Goal: Information Seeking & Learning: Learn about a topic

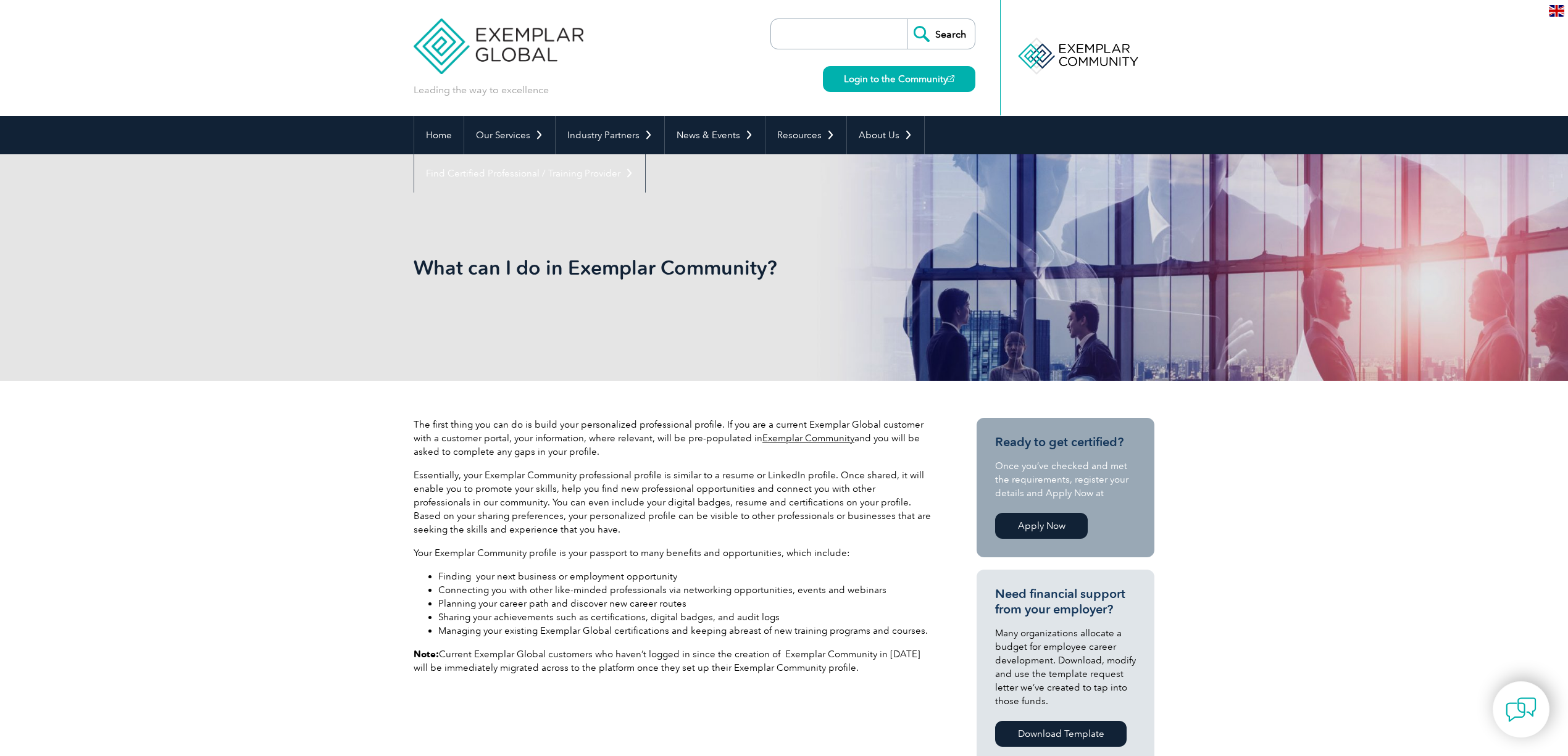
drag, startPoint x: 371, startPoint y: 23, endPoint x: 512, endPoint y: 110, distance: 165.7
click at [594, 84] on header "Leading the way to excellence Search" at bounding box center [784, 58] width 1568 height 116
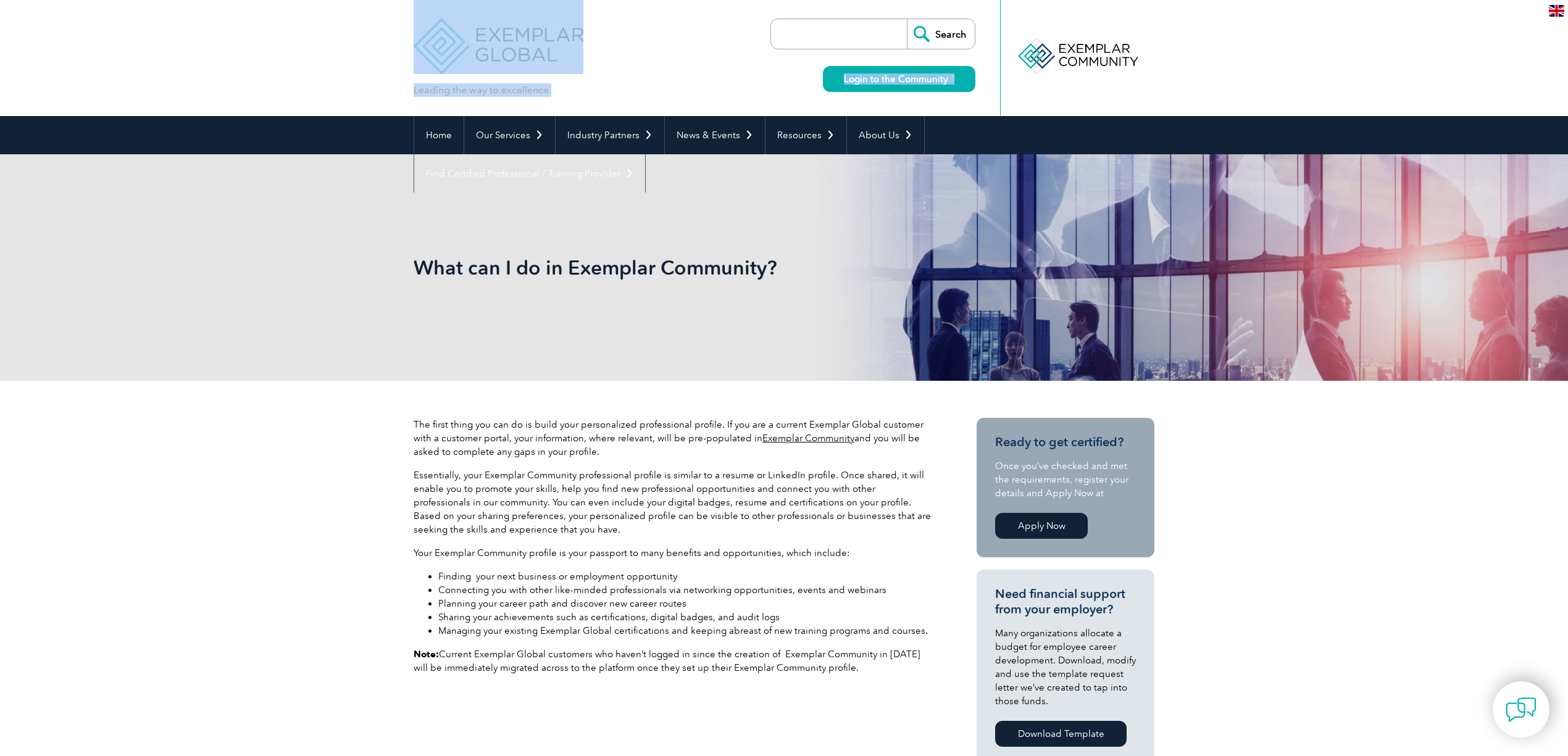
drag, startPoint x: 415, startPoint y: 122, endPoint x: 1218, endPoint y: 102, distance: 803.2
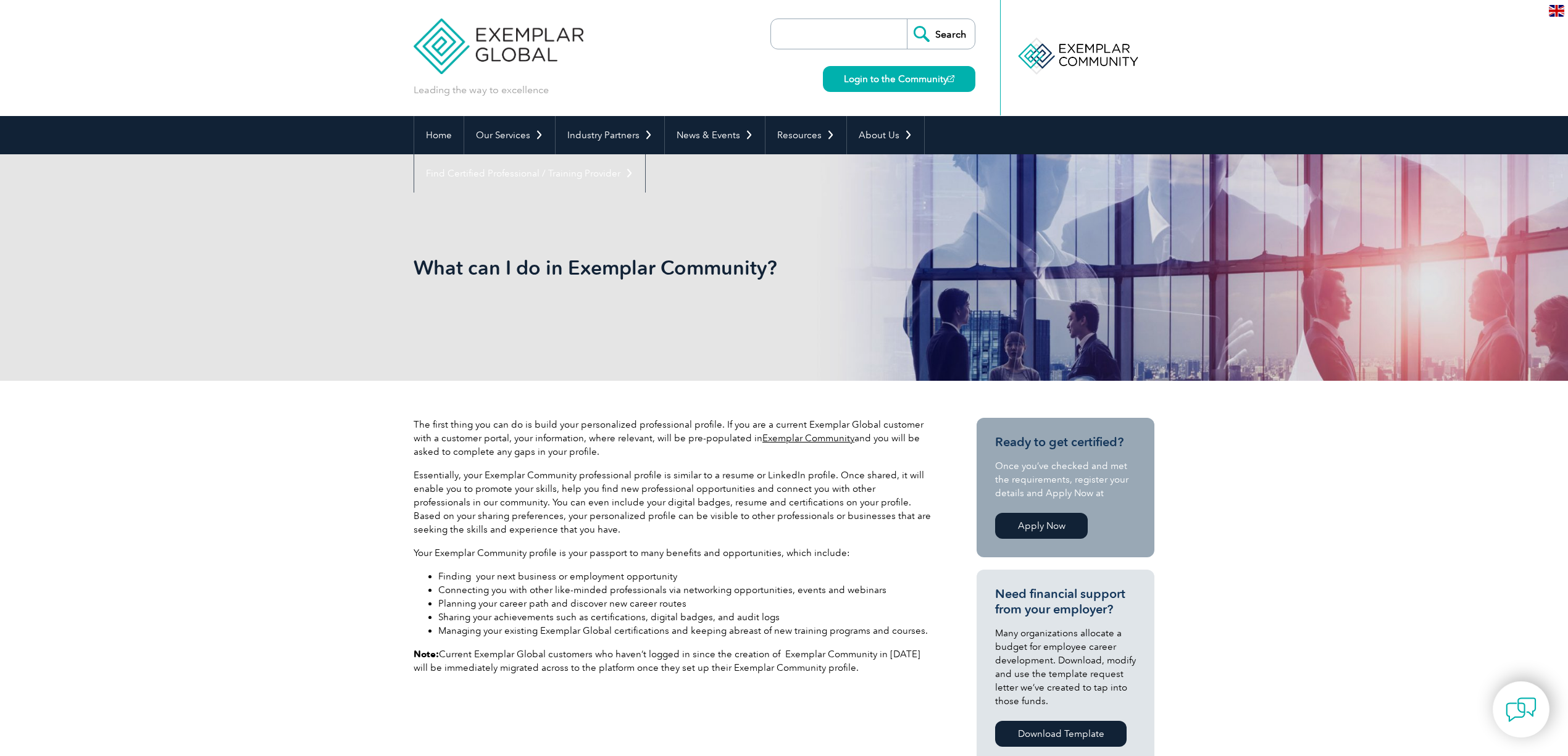
click at [1226, 100] on header "Leading the way to excellence Search" at bounding box center [784, 58] width 1568 height 116
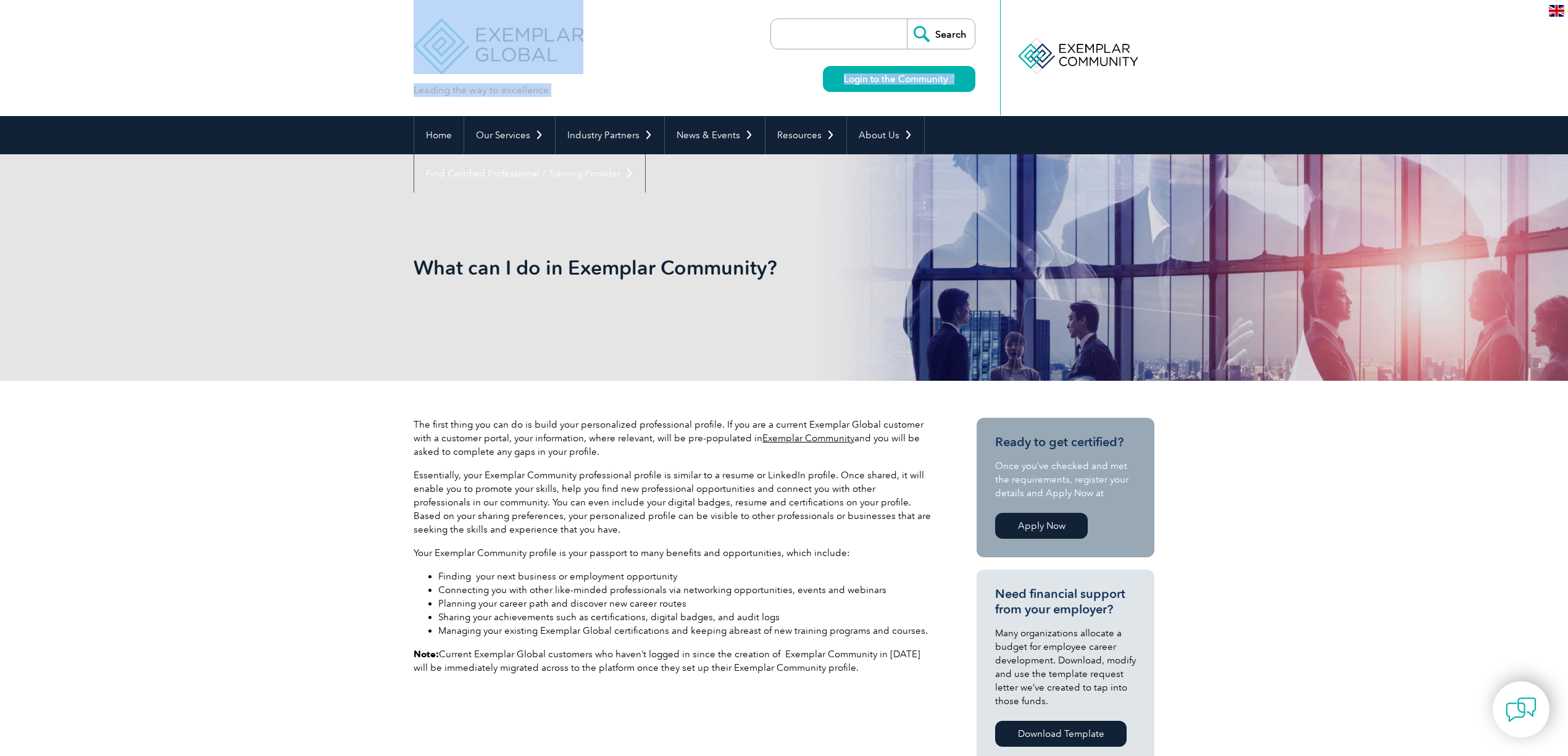
drag, startPoint x: 354, startPoint y: 25, endPoint x: 1236, endPoint y: 142, distance: 889.7
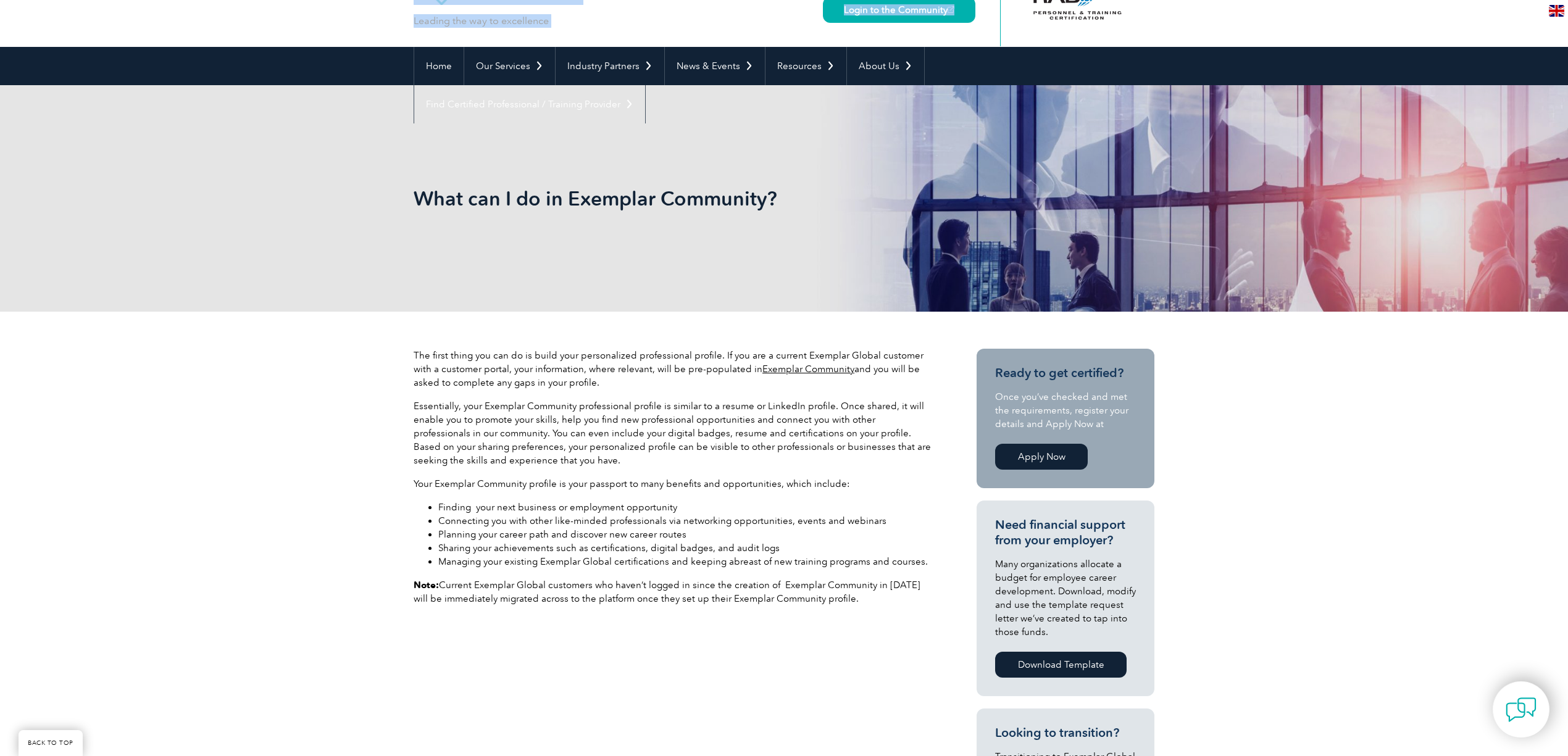
scroll to position [164, 0]
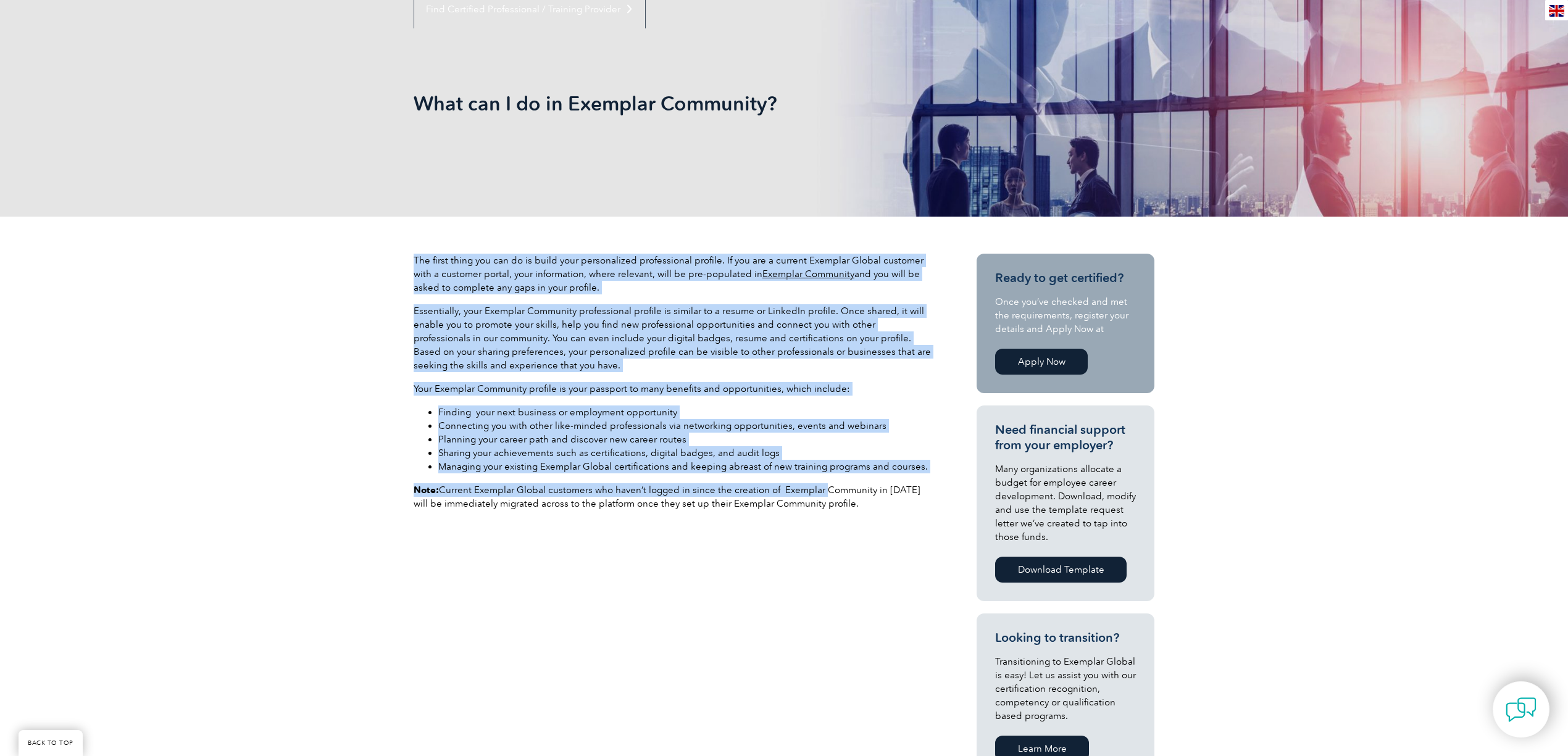
drag, startPoint x: 820, startPoint y: 482, endPoint x: 409, endPoint y: 237, distance: 478.5
click at [414, 240] on div "The first thing you can do is build your personalized professional profile. If …" at bounding box center [784, 616] width 741 height 800
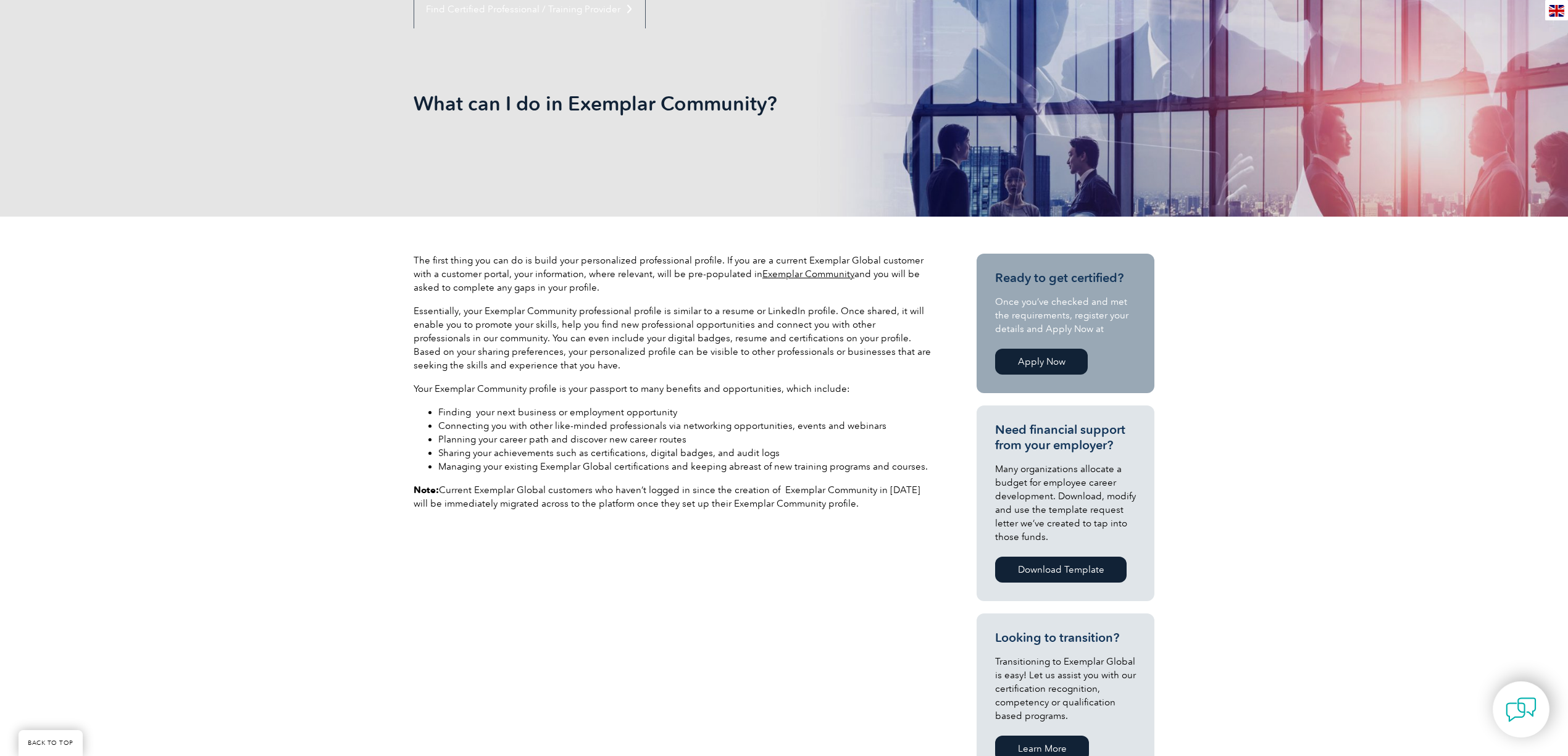
click at [376, 226] on div "The first thing you can do is build your personalized professional profile. If …" at bounding box center [784, 616] width 1568 height 800
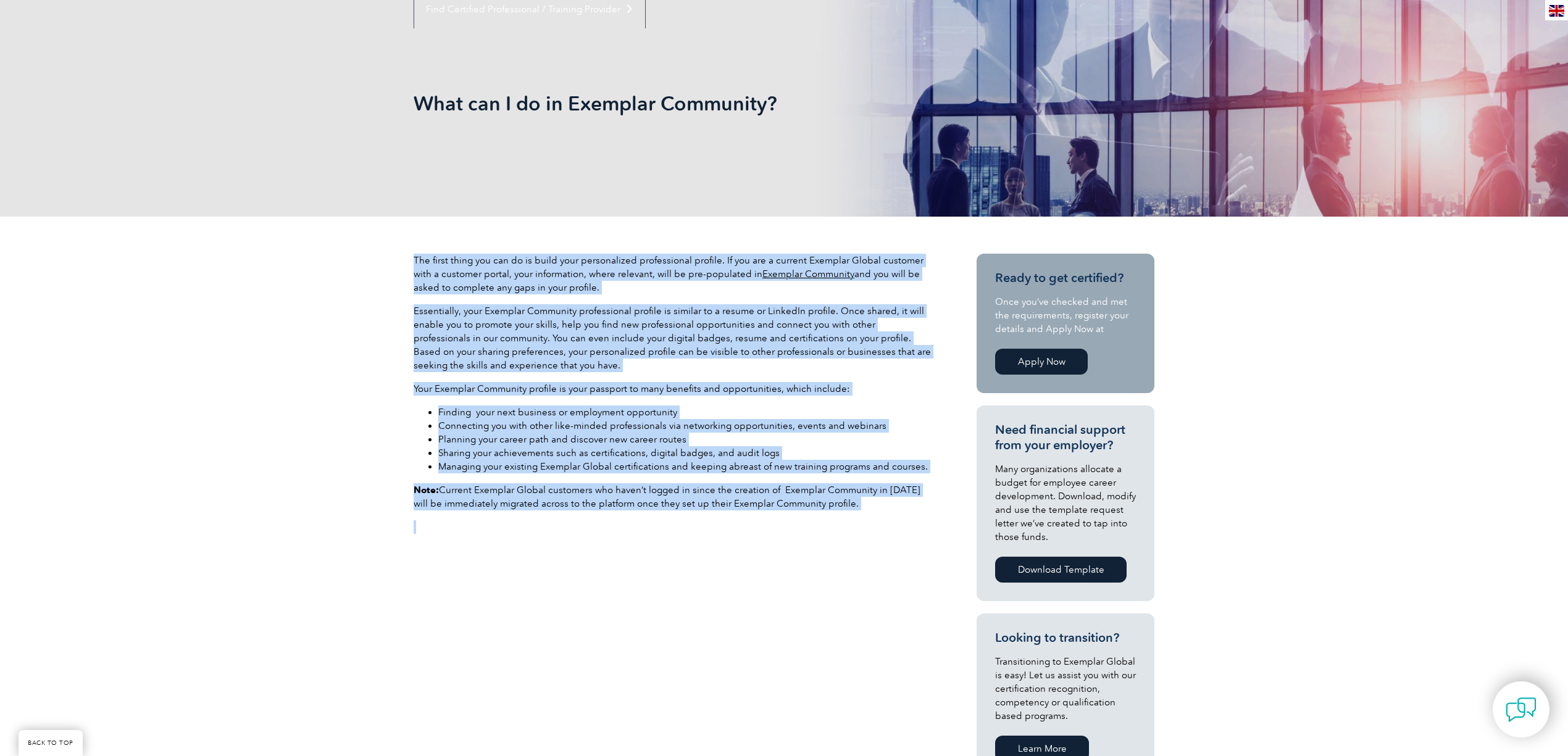
drag, startPoint x: 386, startPoint y: 248, endPoint x: 874, endPoint y: 541, distance: 569.2
click at [874, 532] on div "The first thing you can do is build your personalized professional profile. If …" at bounding box center [784, 616] width 1568 height 800
click at [874, 541] on div "The first thing you can do is build your personalized professional profile. If …" at bounding box center [673, 399] width 518 height 290
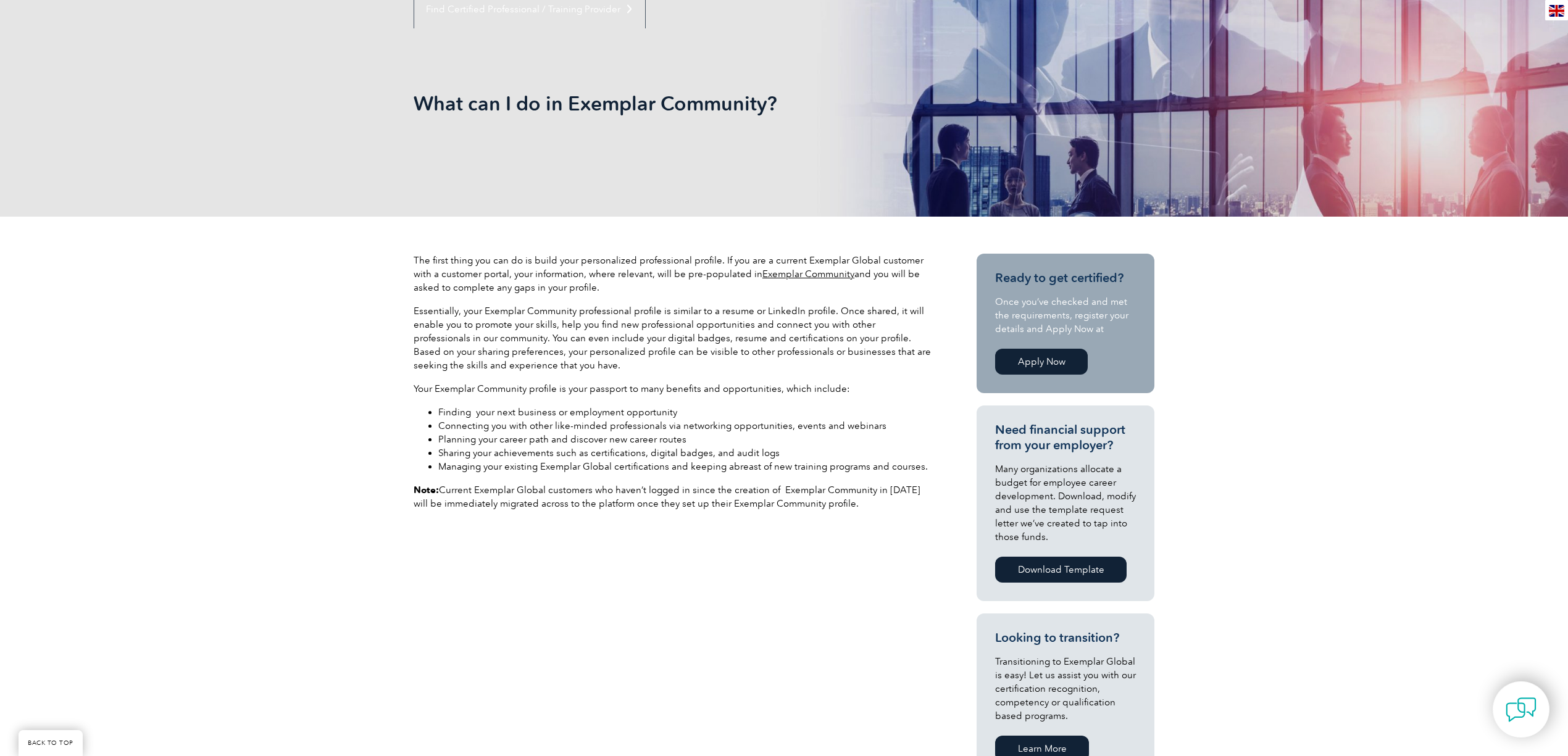
drag, startPoint x: 867, startPoint y: 529, endPoint x: 847, endPoint y: 512, distance: 26.2
click at [865, 527] on p at bounding box center [673, 527] width 518 height 13
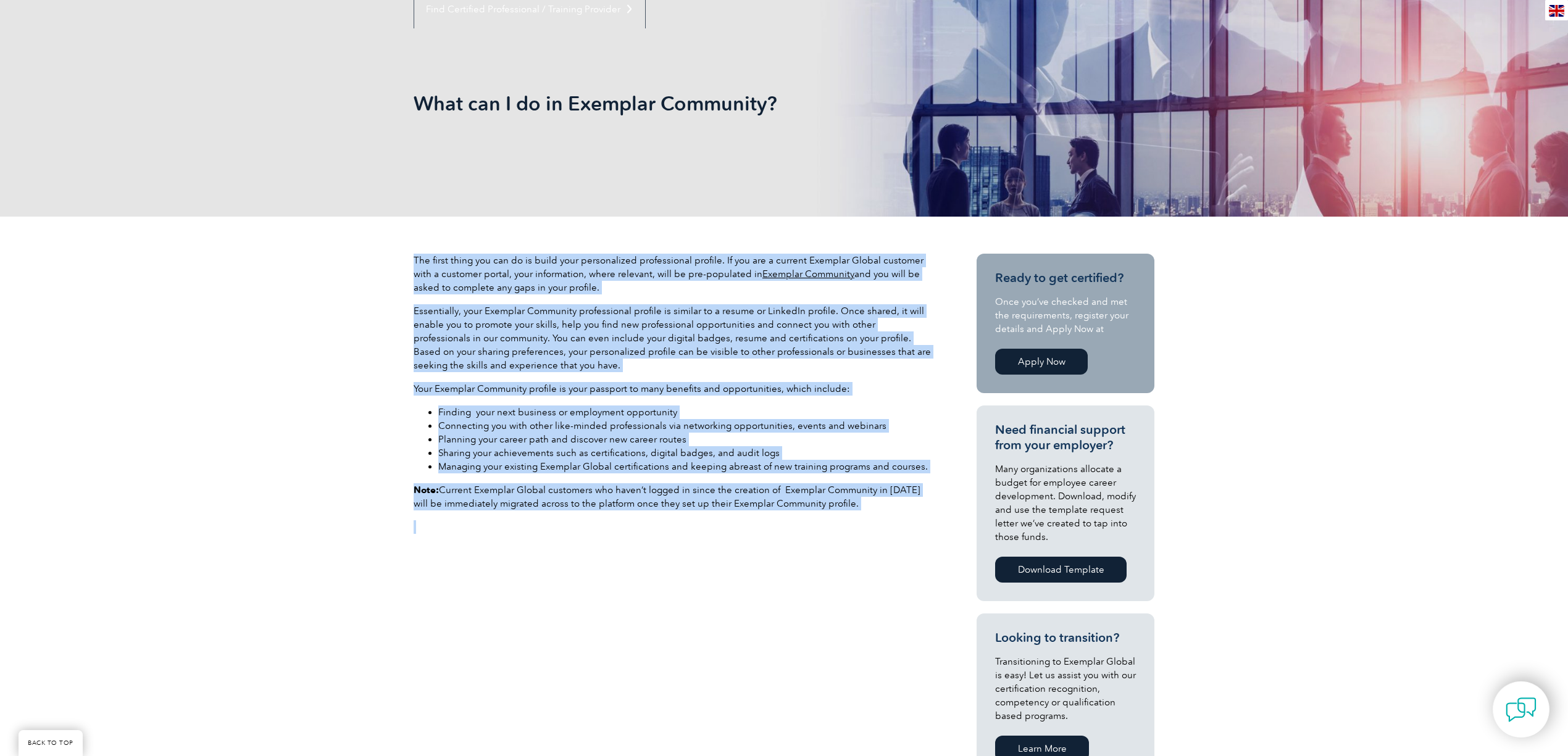
drag, startPoint x: 847, startPoint y: 512, endPoint x: 319, endPoint y: 221, distance: 602.9
click at [319, 221] on div "The first thing you can do is build your personalized professional profile. If …" at bounding box center [784, 616] width 1568 height 800
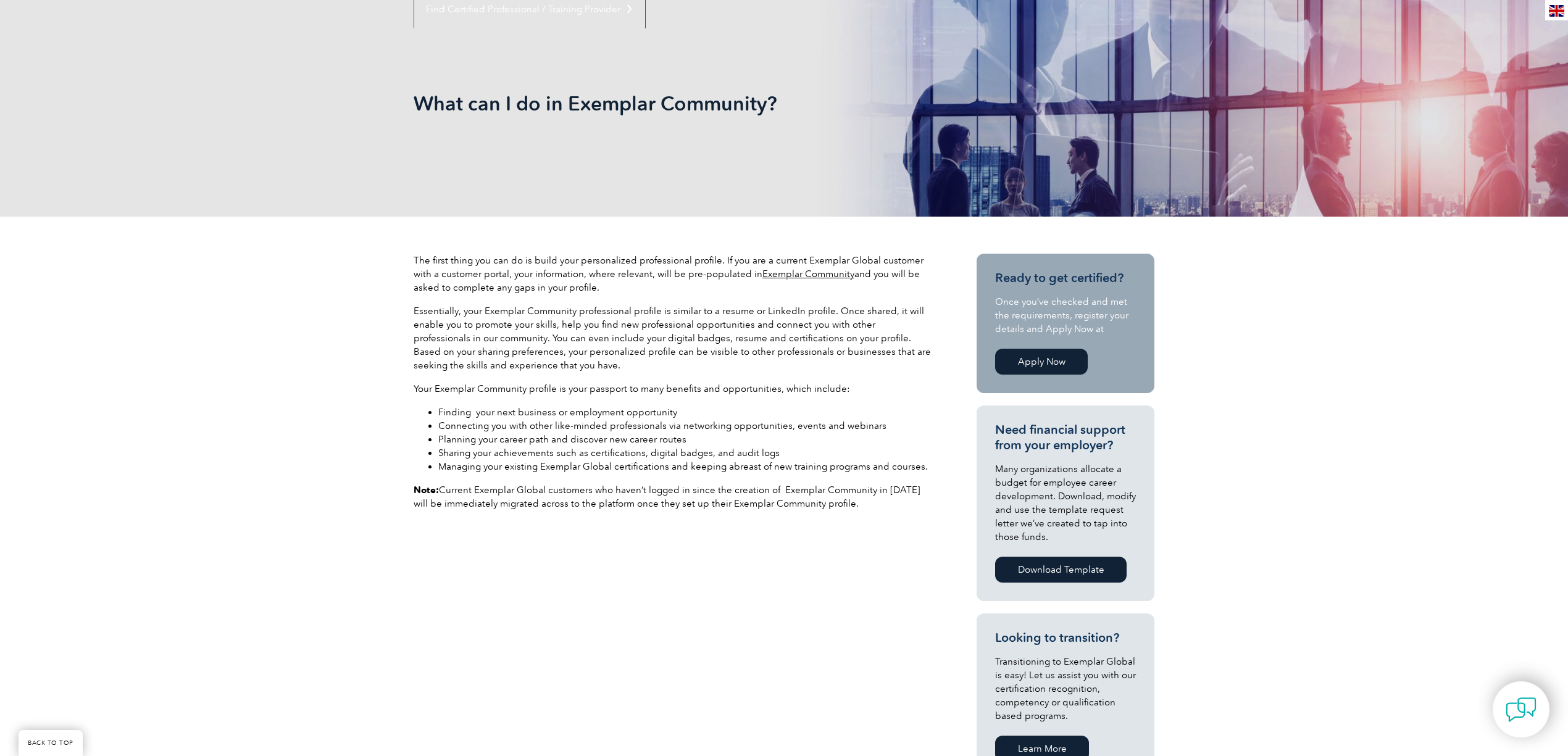
click at [307, 278] on div "The first thing you can do is build your personalized professional profile. If …" at bounding box center [784, 616] width 1568 height 800
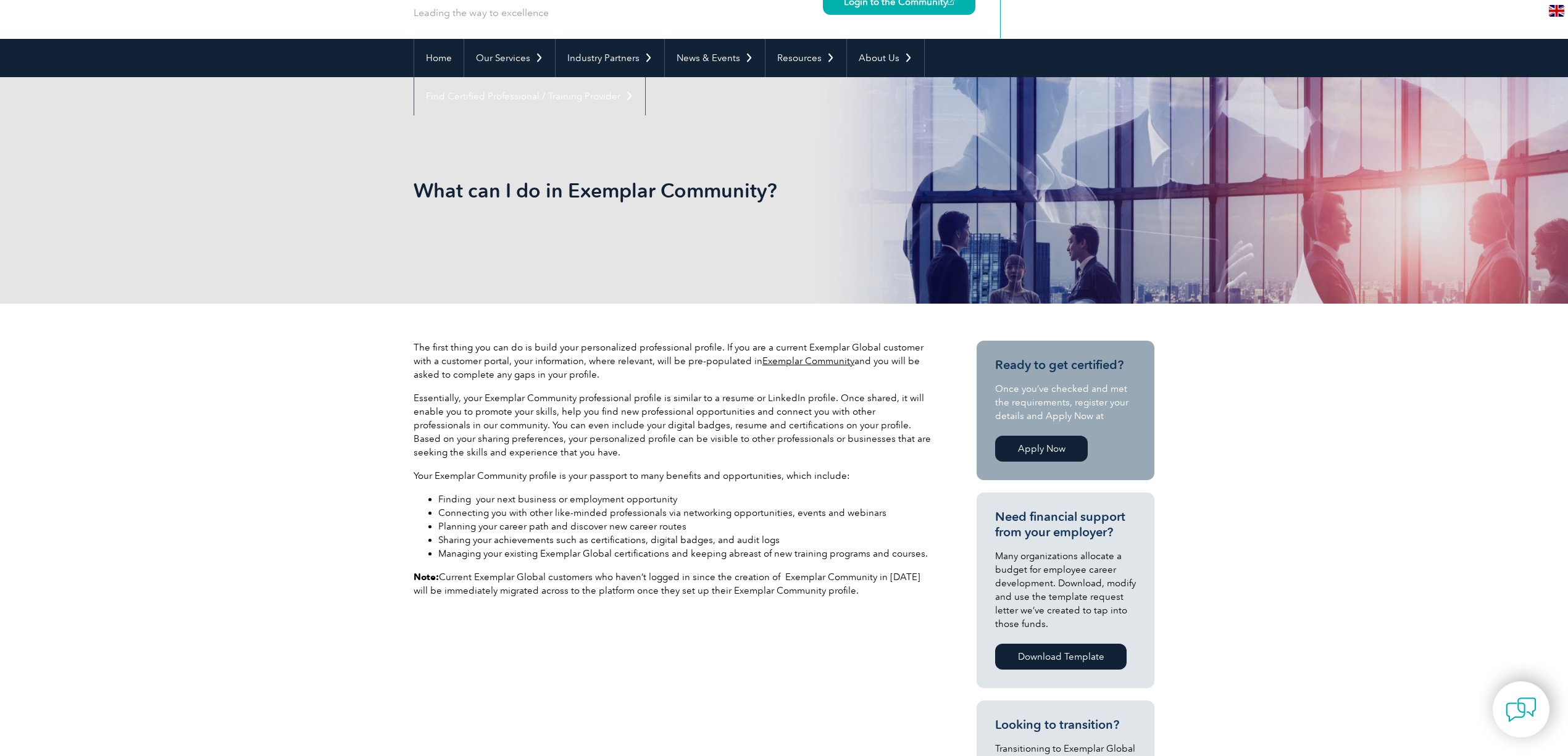
scroll to position [0, 0]
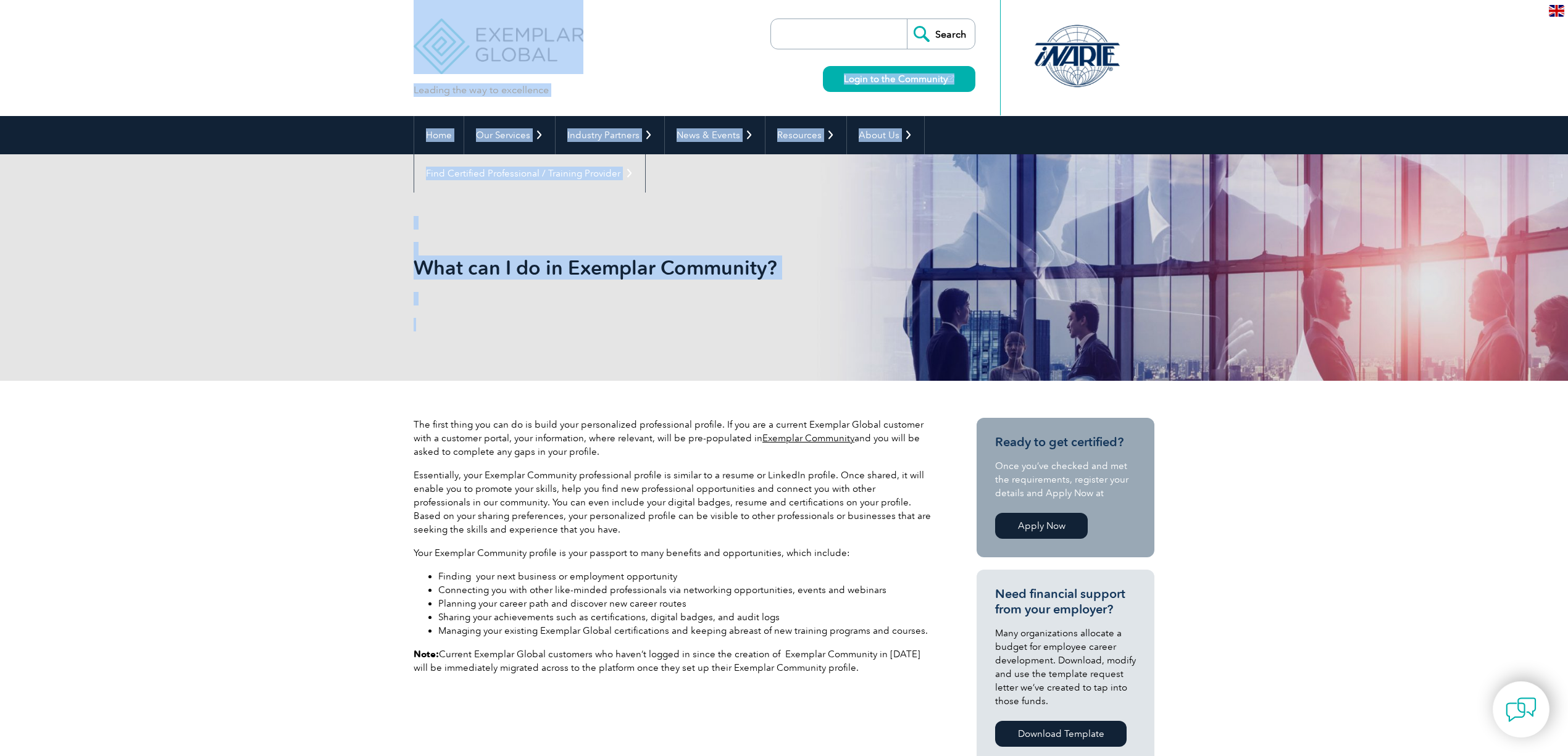
drag, startPoint x: 356, startPoint y: 73, endPoint x: 1294, endPoint y: 95, distance: 938.3
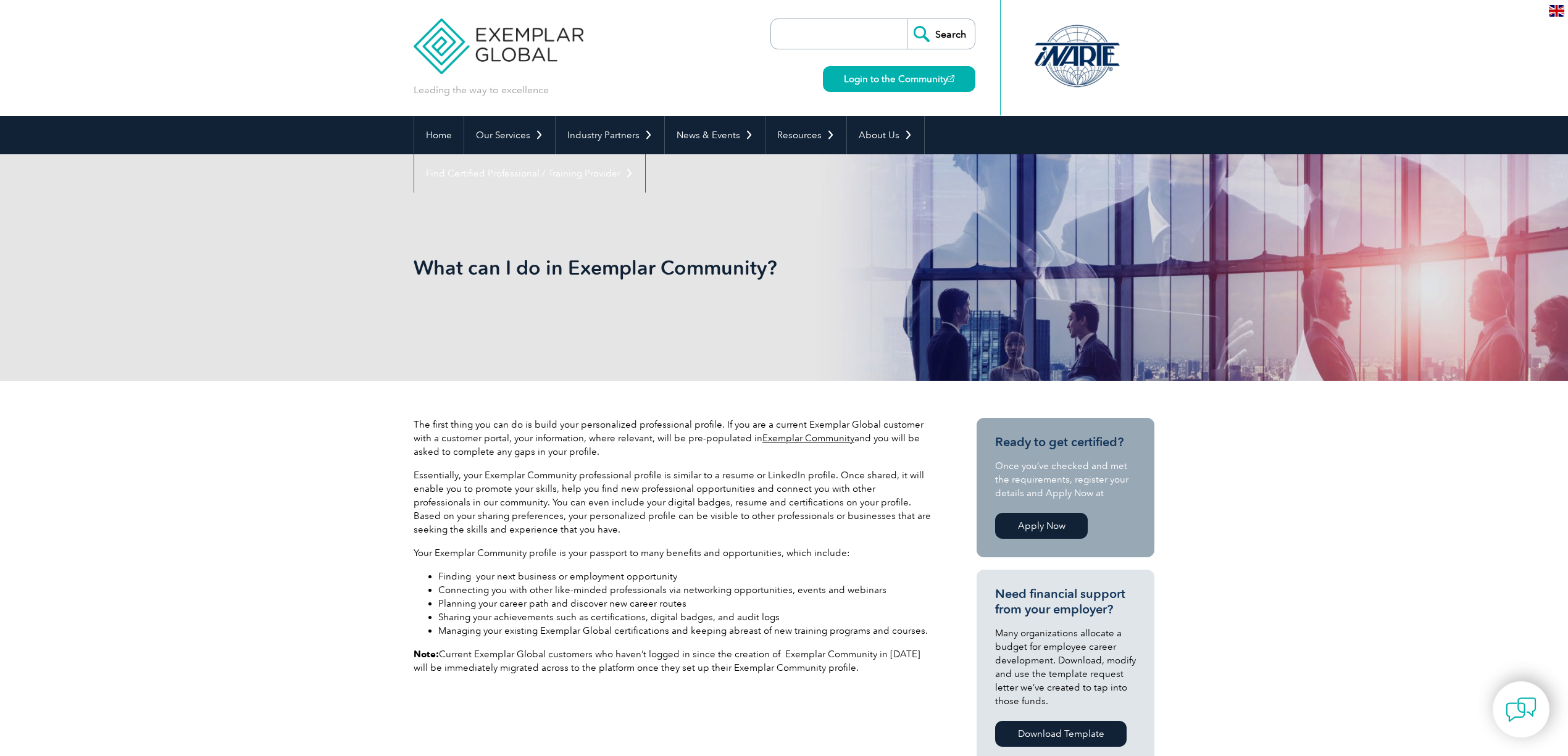
click at [1295, 84] on header "Leading the way to excellence Search" at bounding box center [784, 58] width 1568 height 116
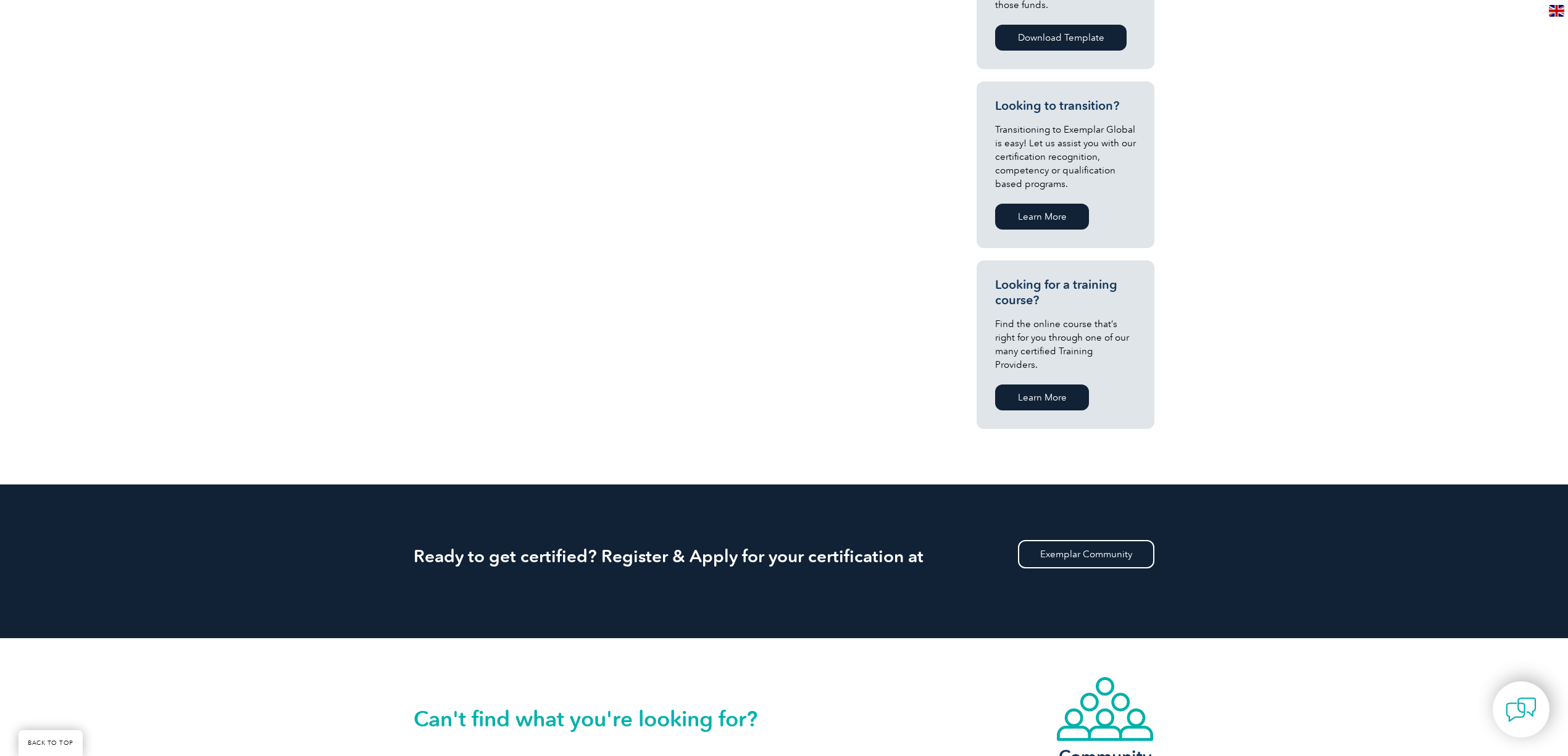
scroll to position [1063, 0]
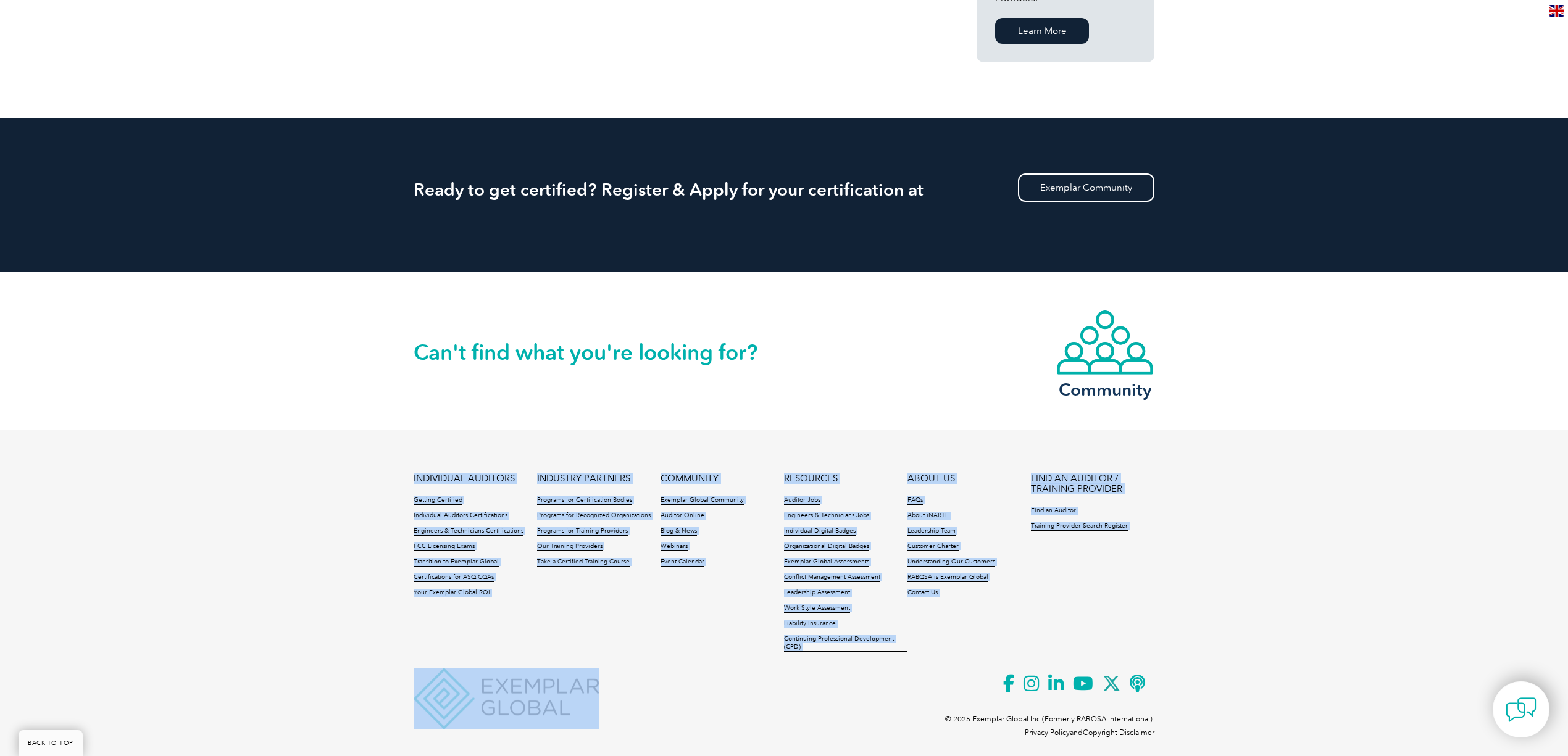
drag, startPoint x: 1013, startPoint y: 630, endPoint x: 1079, endPoint y: 649, distance: 68.7
click at [1146, 660] on div "INDIVIDUAL AUDITORS Getting Certified Individual Auditors Certifications Engine…" at bounding box center [784, 589] width 741 height 232
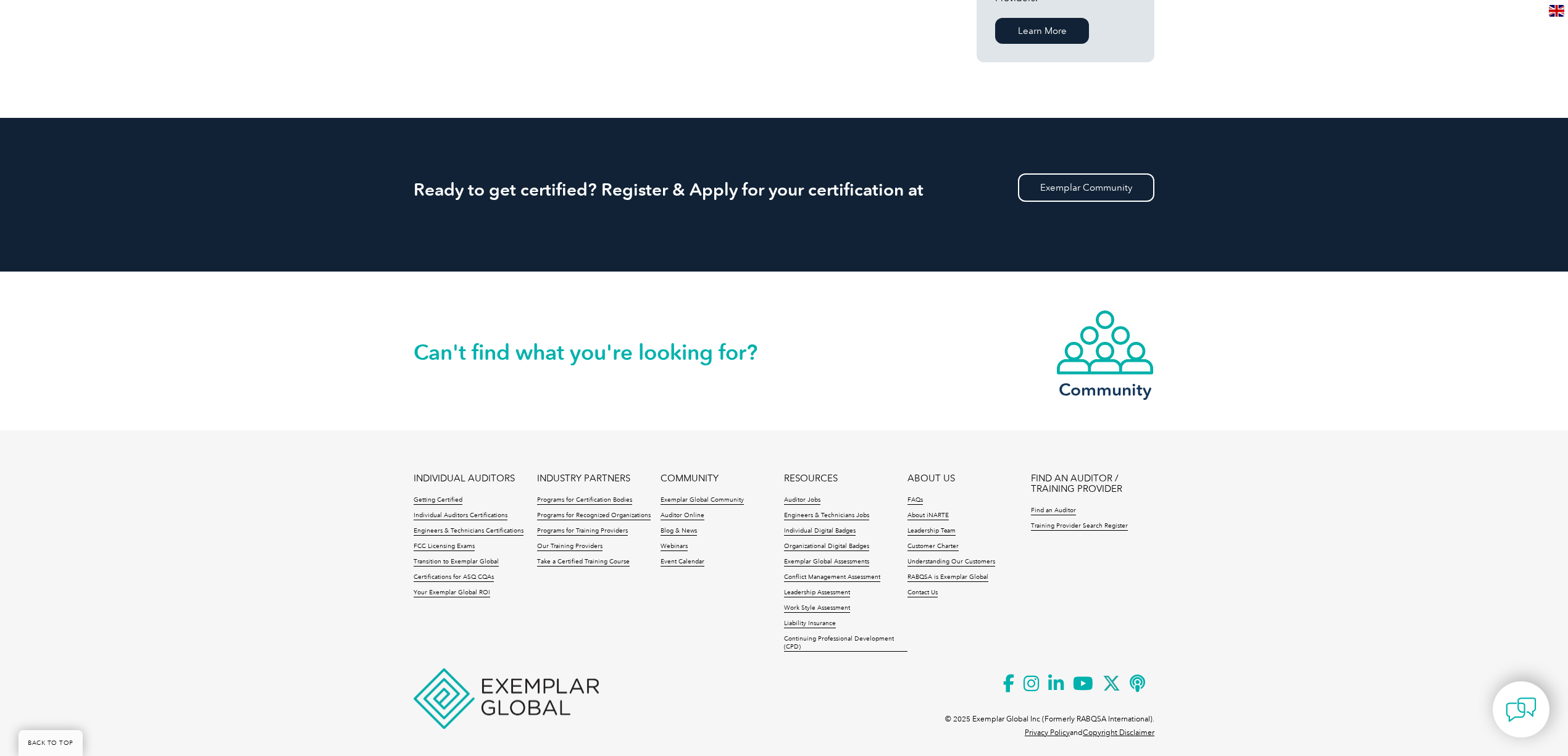
click at [957, 628] on ul "INDIVIDUAL AUDITORS Getting Certified Individual Auditors Certifications Engine…" at bounding box center [784, 566] width 741 height 185
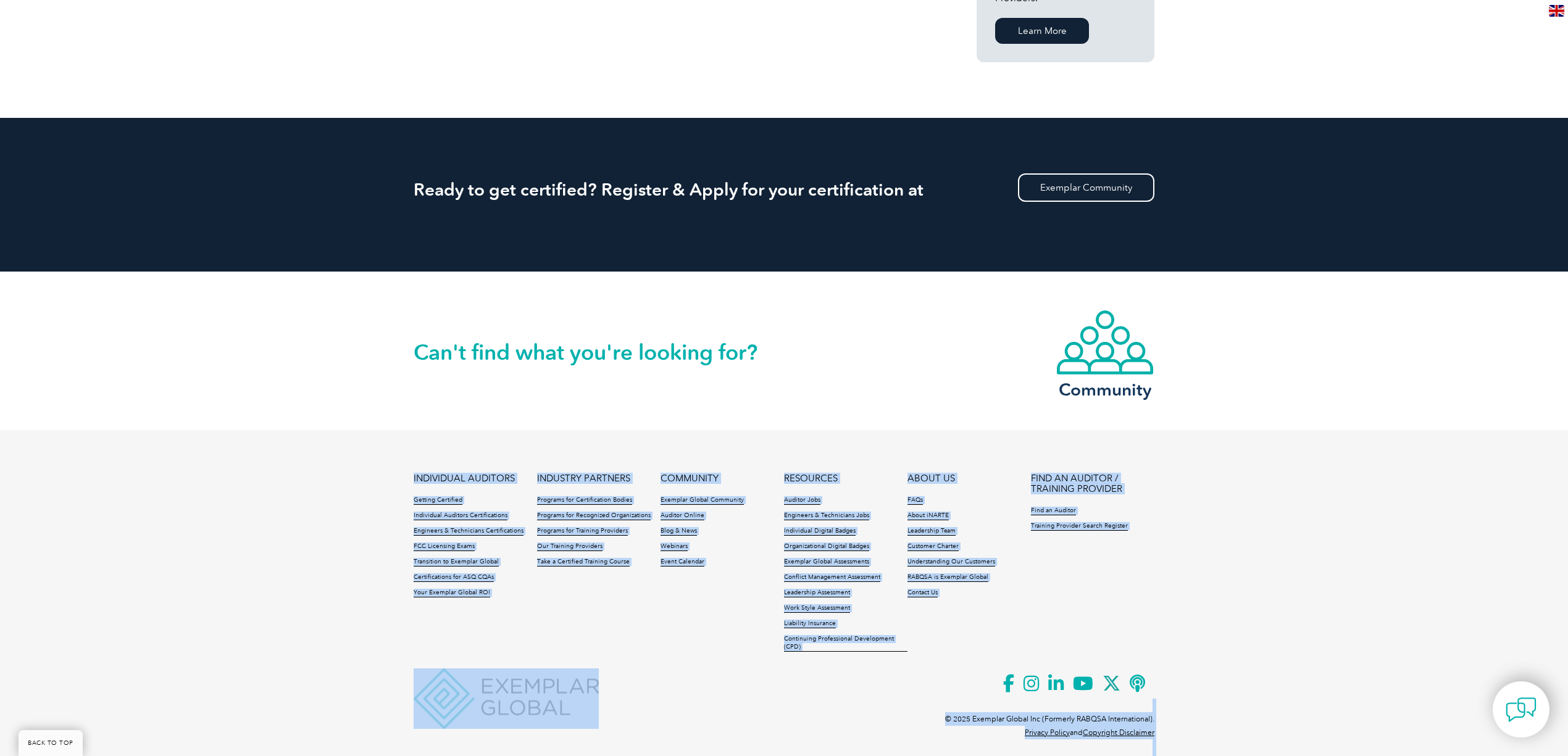
drag, startPoint x: 945, startPoint y: 642, endPoint x: 207, endPoint y: 391, distance: 779.5
click at [370, 467] on footer "INDIVIDUAL AUDITORS Getting Certified Individual Auditors Certifications Engine…" at bounding box center [784, 594] width 1568 height 329
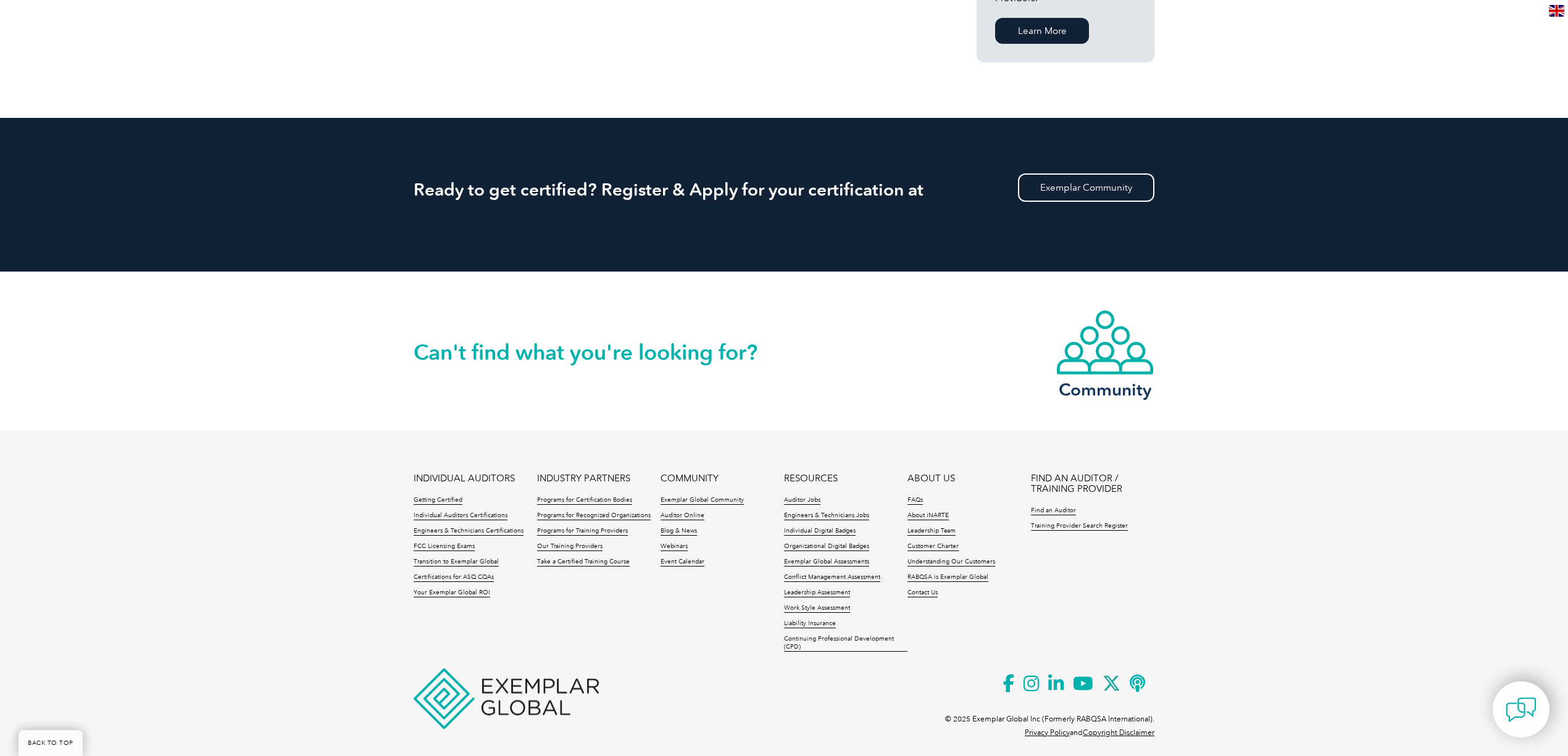
drag, startPoint x: 164, startPoint y: 357, endPoint x: 188, endPoint y: 345, distance: 26.8
click at [168, 356] on div "Can't find what you're looking for? Community" at bounding box center [784, 351] width 1568 height 158
drag, startPoint x: 305, startPoint y: 339, endPoint x: 959, endPoint y: 393, distance: 656.2
click at [957, 409] on div "Can't find what you're looking for? Community" at bounding box center [784, 351] width 1568 height 158
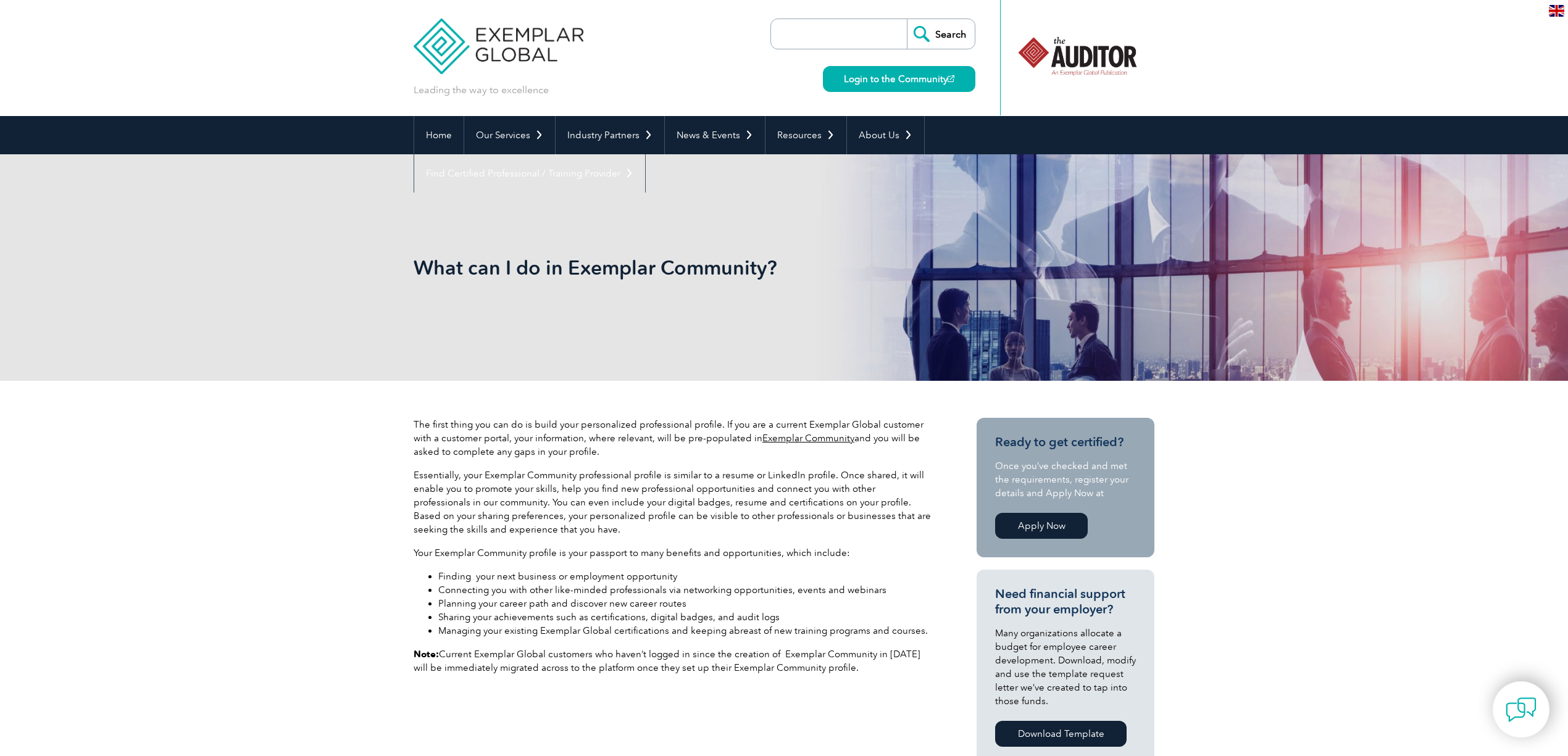
click at [1395, 23] on header "Leading the way to excellence Search" at bounding box center [784, 58] width 1568 height 116
click at [1076, 50] on div at bounding box center [1078, 56] width 123 height 68
drag, startPoint x: 717, startPoint y: 445, endPoint x: 764, endPoint y: 573, distance: 136.4
click at [764, 573] on div "The first thing you can do is build your personalized professional profile. If …" at bounding box center [673, 563] width 518 height 290
click at [758, 590] on li "Connecting you with other like-minded professionals via networking opportunitie…" at bounding box center [685, 590] width 494 height 13
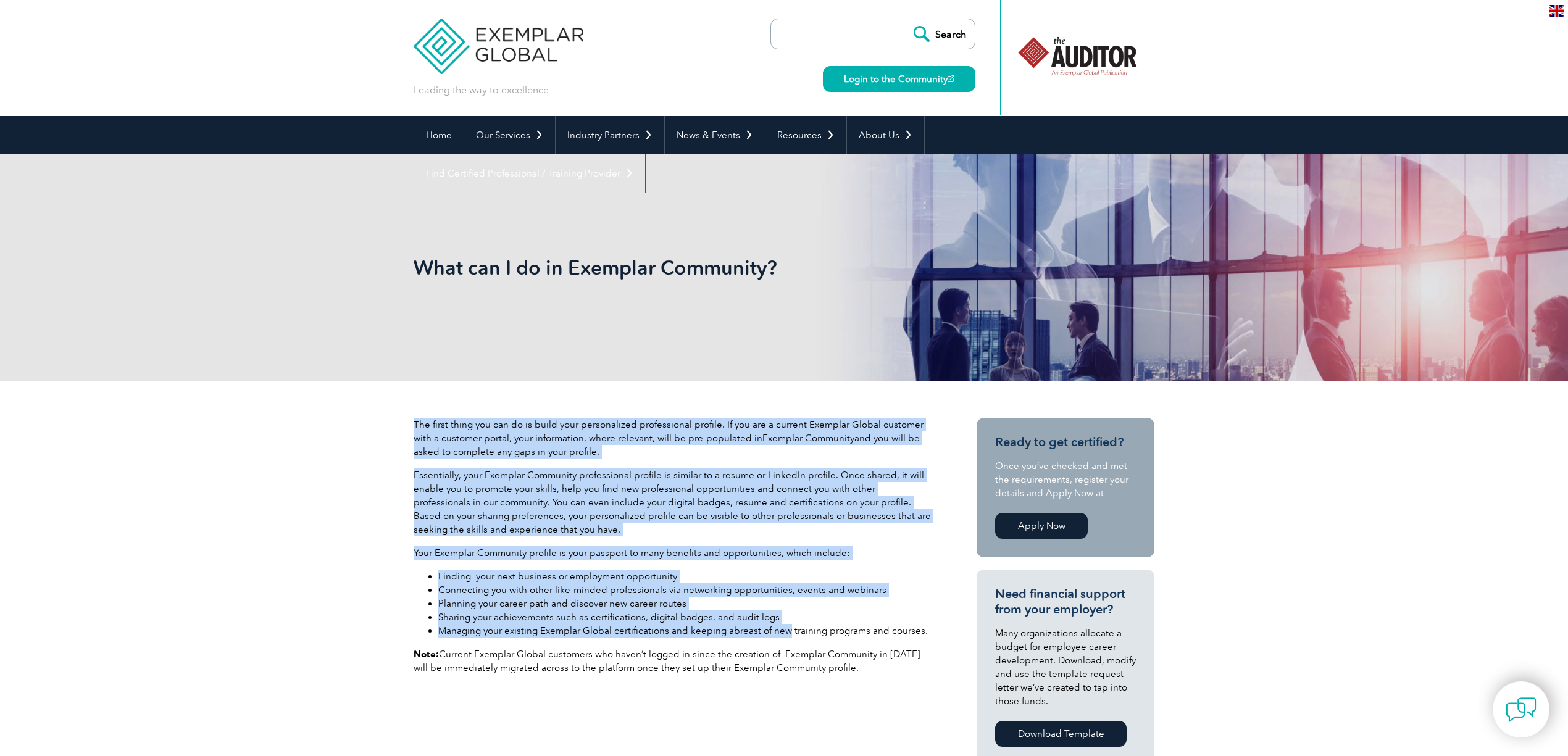
drag, startPoint x: 786, startPoint y: 634, endPoint x: 381, endPoint y: 405, distance: 465.3
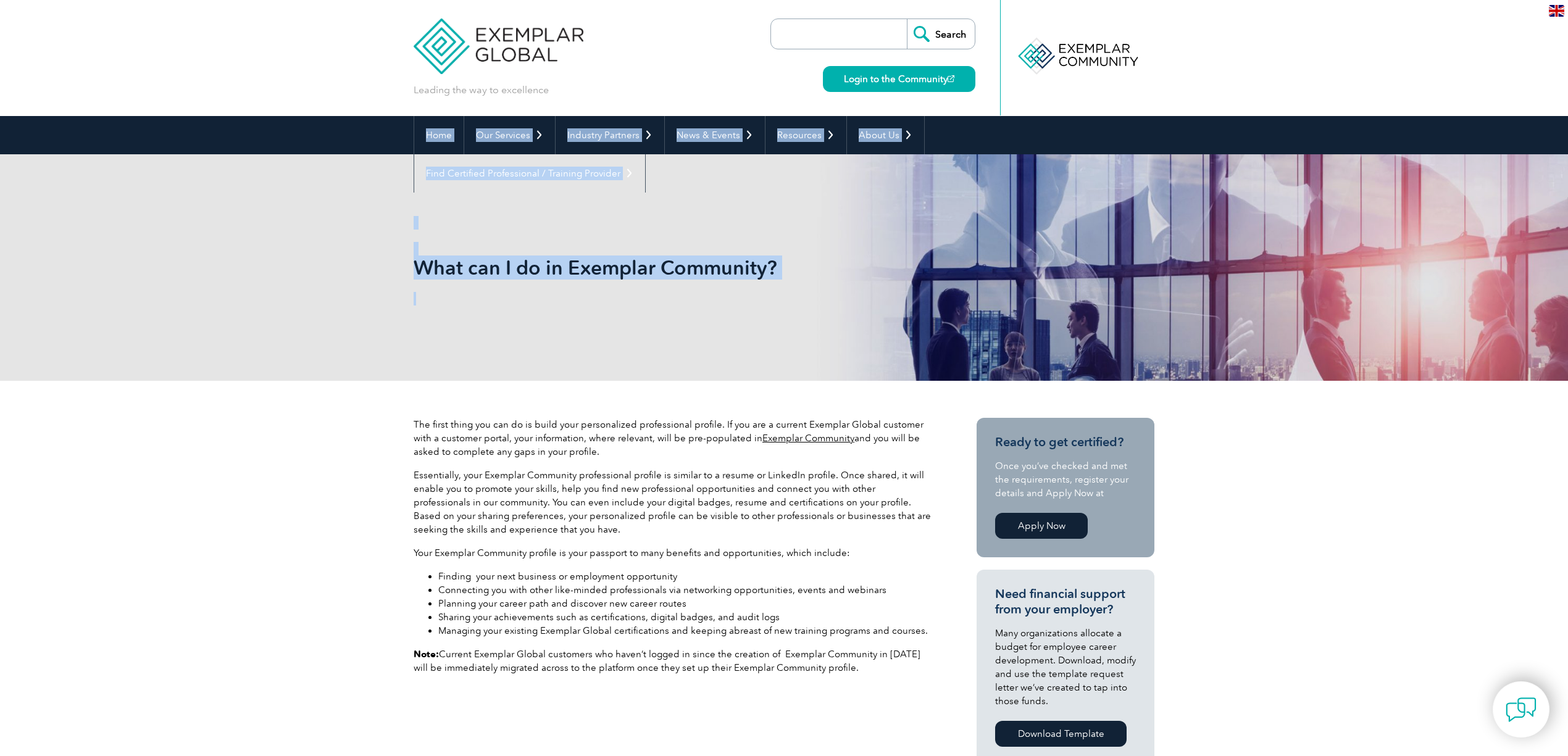
drag, startPoint x: 369, startPoint y: 153, endPoint x: 564, endPoint y: 288, distance: 237.2
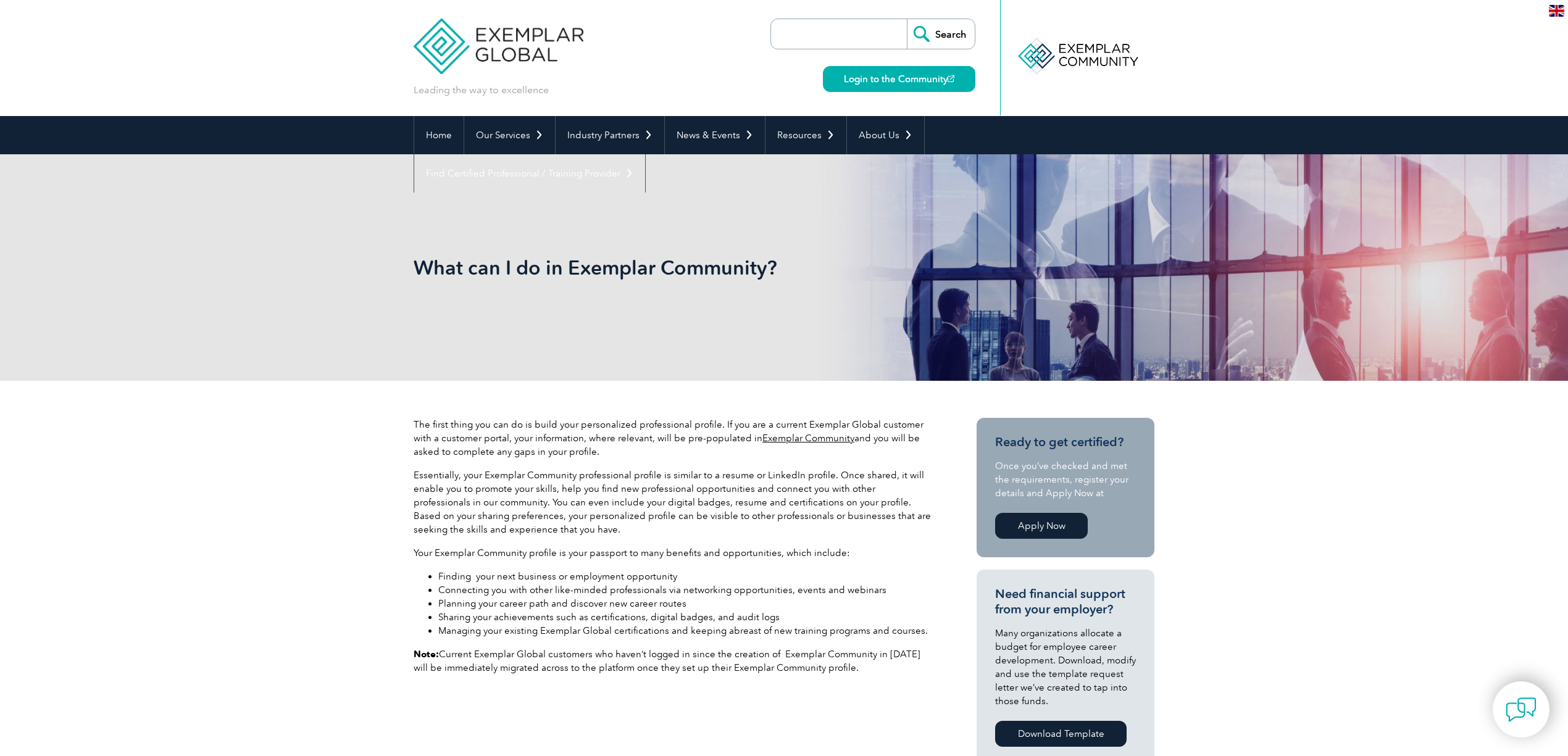
drag, startPoint x: 452, startPoint y: 395, endPoint x: 438, endPoint y: 412, distance: 22.0
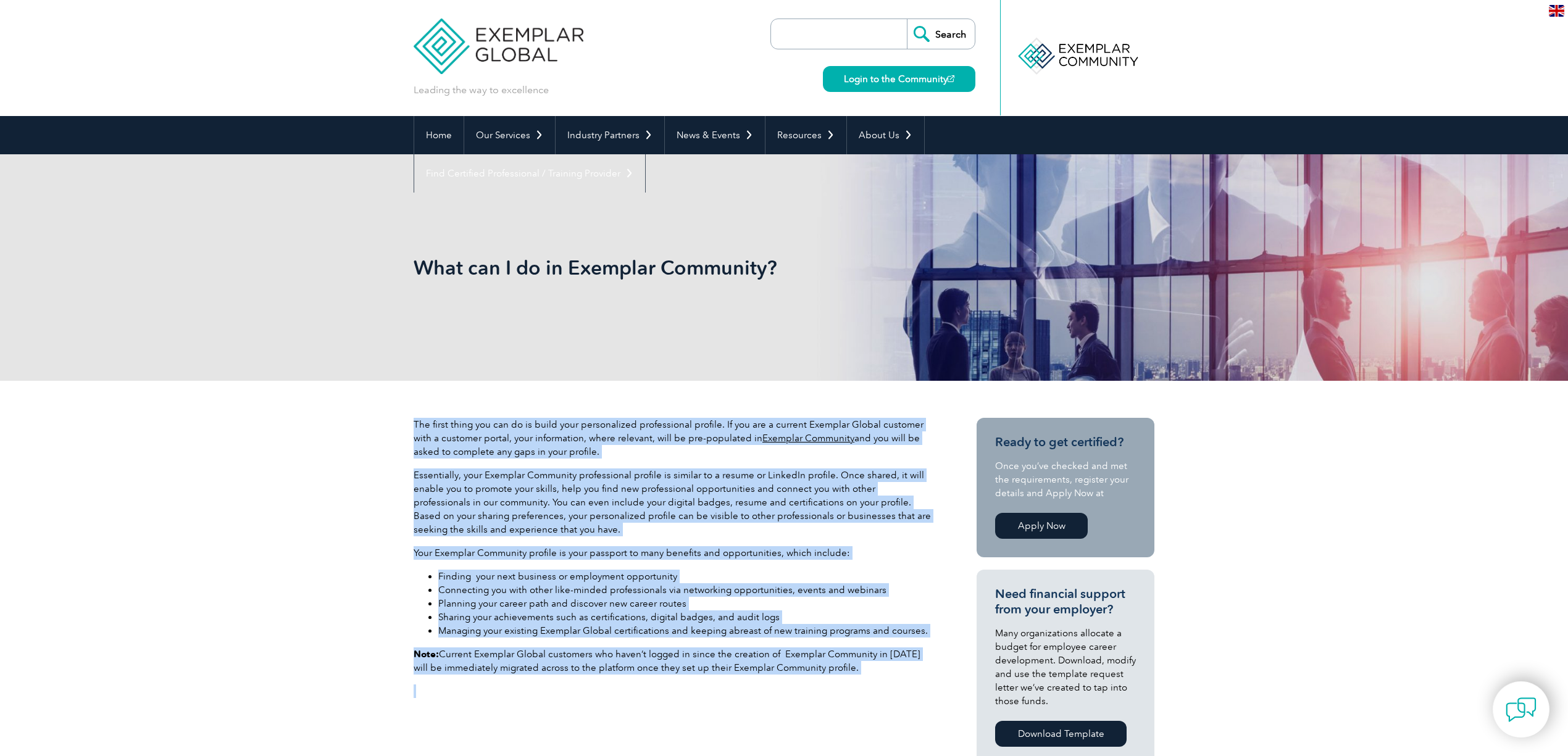
drag, startPoint x: 410, startPoint y: 426, endPoint x: 722, endPoint y: 677, distance: 400.4
drag, startPoint x: 762, startPoint y: 689, endPoint x: 799, endPoint y: 693, distance: 37.2
click at [762, 689] on p at bounding box center [673, 691] width 518 height 13
click at [850, 692] on p at bounding box center [673, 691] width 518 height 13
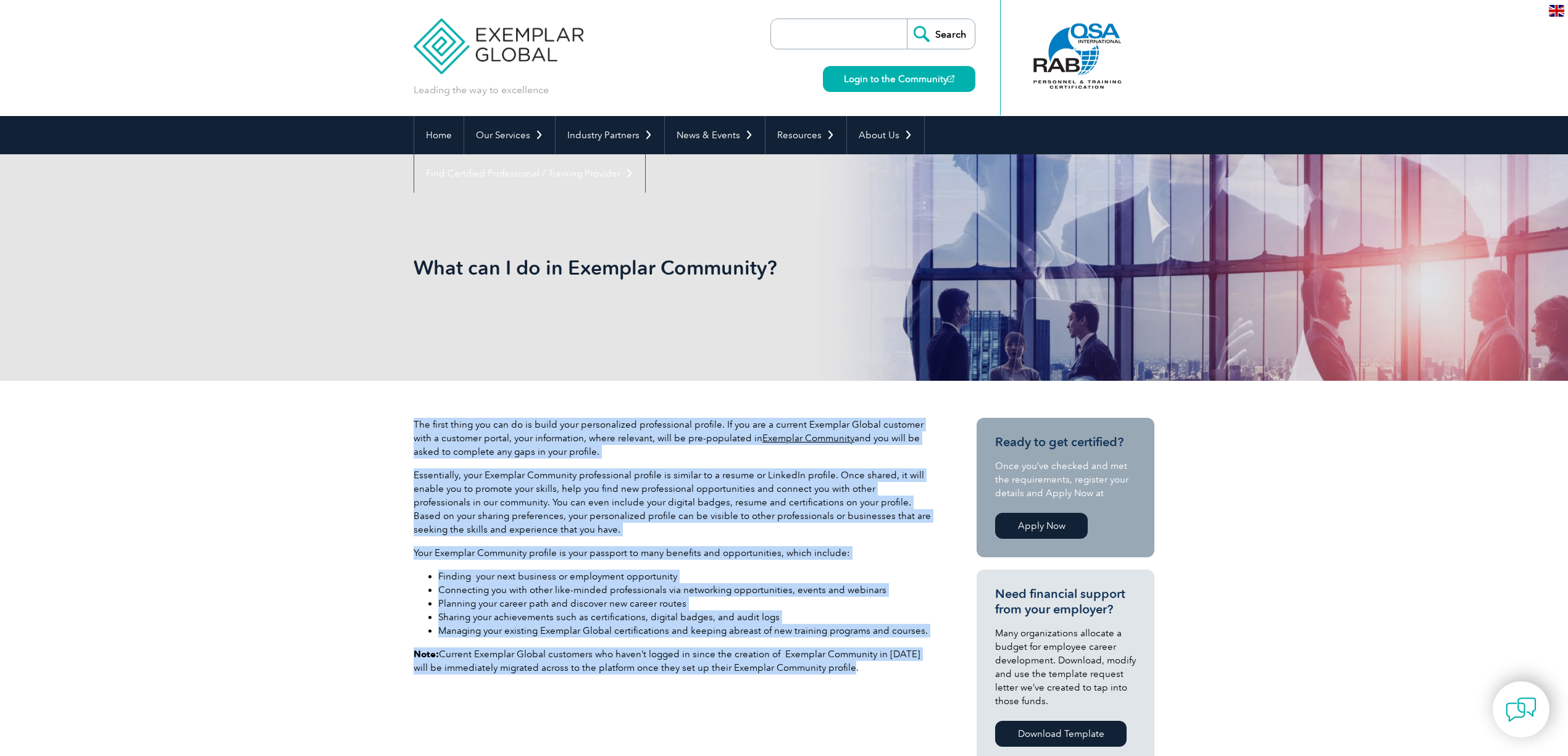
drag, startPoint x: 845, startPoint y: 667, endPoint x: 388, endPoint y: 398, distance: 530.3
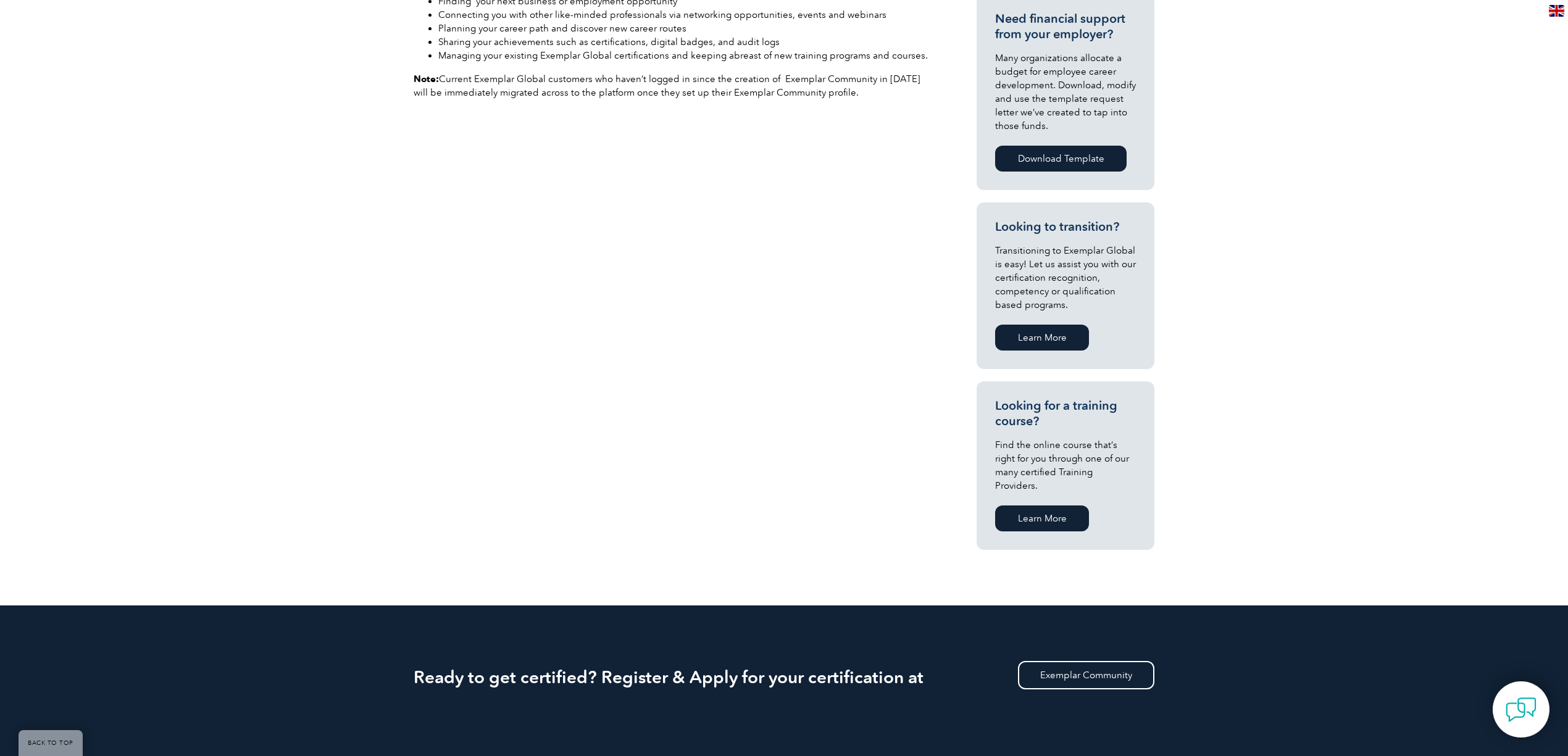
scroll to position [576, 0]
